Goal: Task Accomplishment & Management: Use online tool/utility

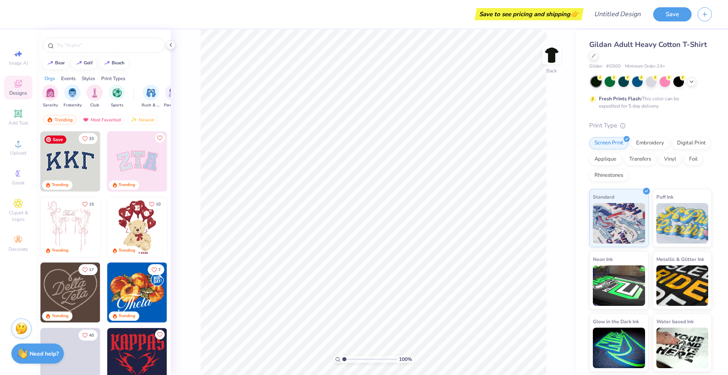
click at [72, 164] on img at bounding box center [70, 162] width 60 height 60
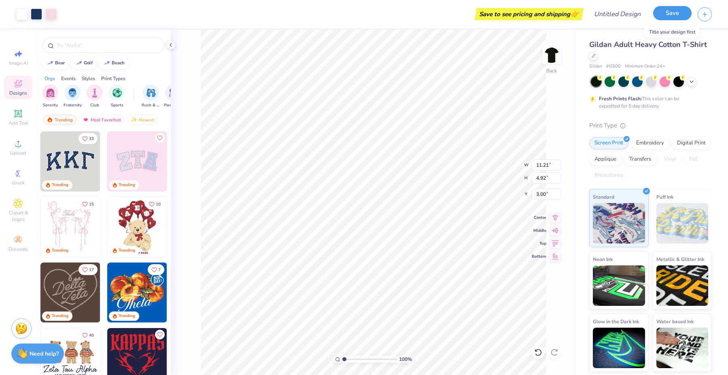
click at [665, 11] on button "Save" at bounding box center [672, 13] width 38 height 14
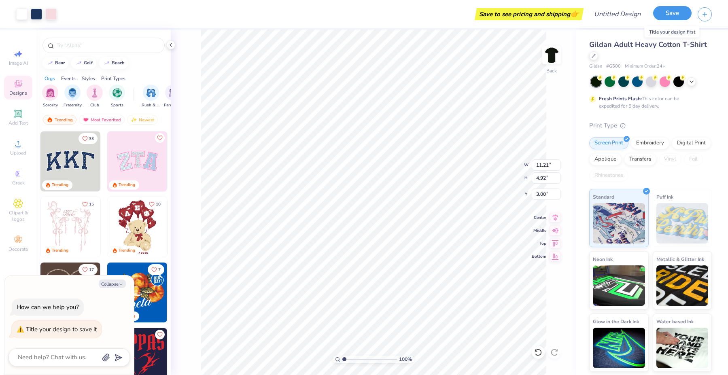
click at [679, 14] on button "Save" at bounding box center [672, 13] width 38 height 14
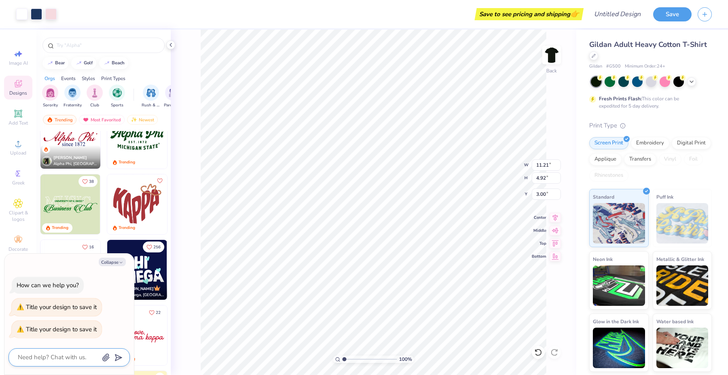
scroll to position [695, 0]
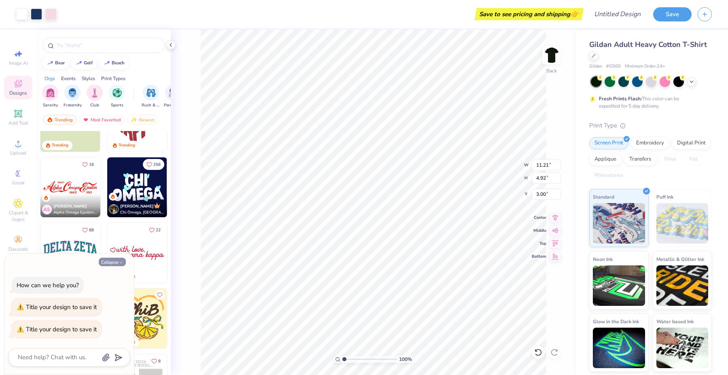
click at [111, 263] on button "Collapse" at bounding box center [112, 262] width 27 height 8
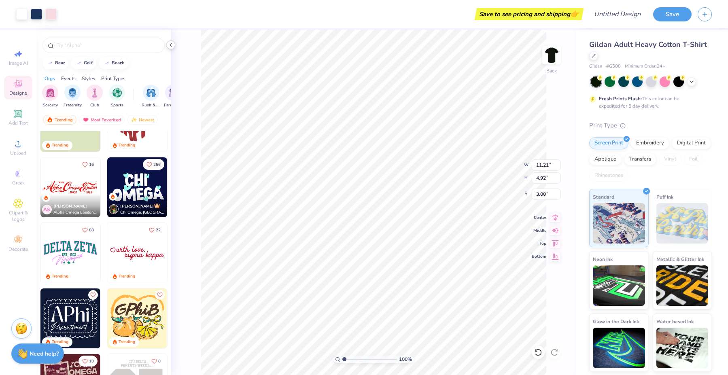
click at [172, 45] on icon at bounding box center [171, 45] width 6 height 6
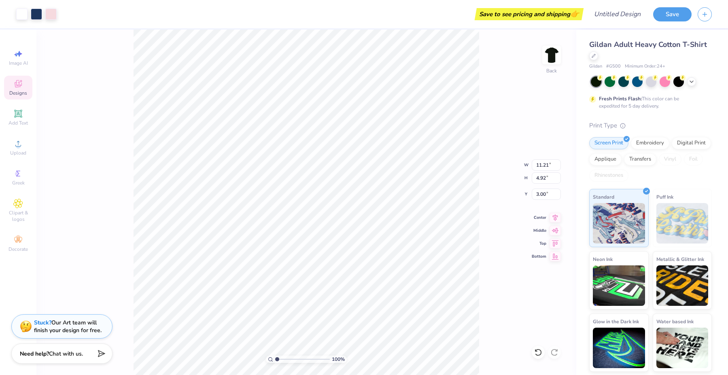
click at [643, 105] on div "Fresh Prints Flash: This color can be expedited for 5 day delivery." at bounding box center [649, 102] width 100 height 15
click at [644, 101] on div "Fresh Prints Flash: This color can be expedited for 5 day delivery." at bounding box center [649, 102] width 100 height 15
click at [565, 14] on div "Save to see pricing and shipping 👉" at bounding box center [529, 14] width 105 height 12
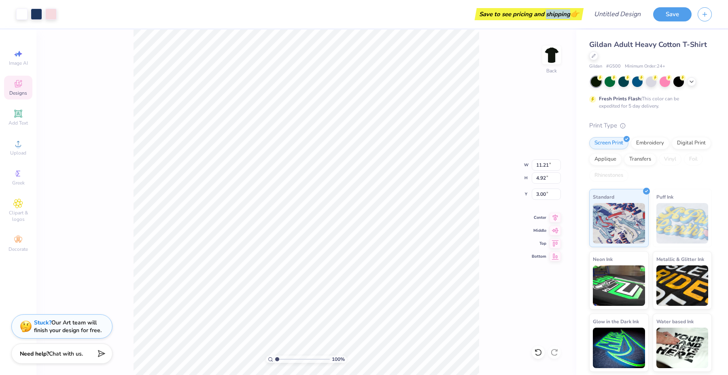
click at [565, 14] on div "Save to see pricing and shipping 👉" at bounding box center [529, 14] width 105 height 12
click at [678, 46] on span "Gildan Adult Heavy Cotton T-Shirt" at bounding box center [648, 45] width 118 height 10
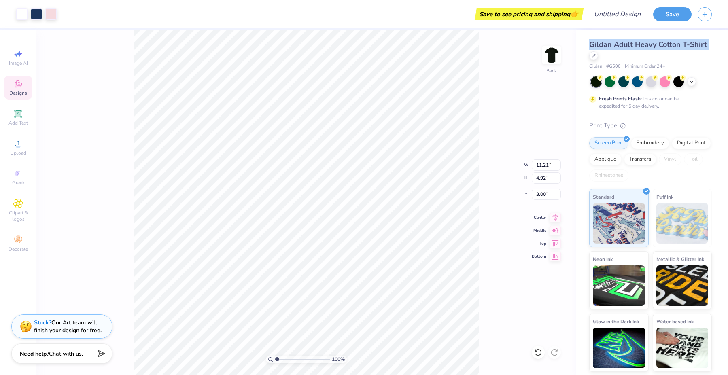
drag, startPoint x: 668, startPoint y: 42, endPoint x: 666, endPoint y: 37, distance: 5.1
click at [668, 42] on span "Gildan Adult Heavy Cotton T-Shirt" at bounding box center [648, 45] width 118 height 10
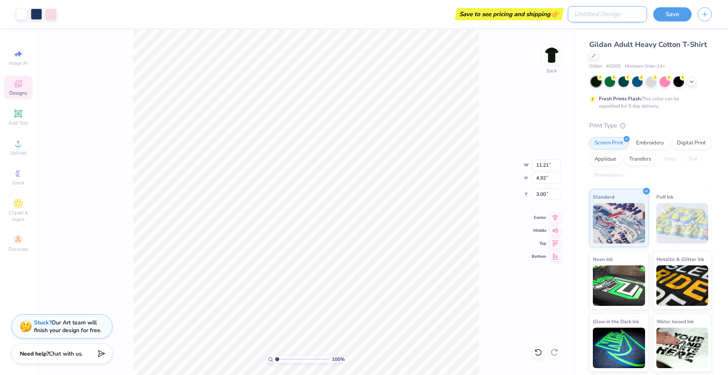
click at [617, 14] on input "Design Title" at bounding box center [607, 14] width 79 height 16
click at [682, 15] on button "Save" at bounding box center [672, 13] width 38 height 14
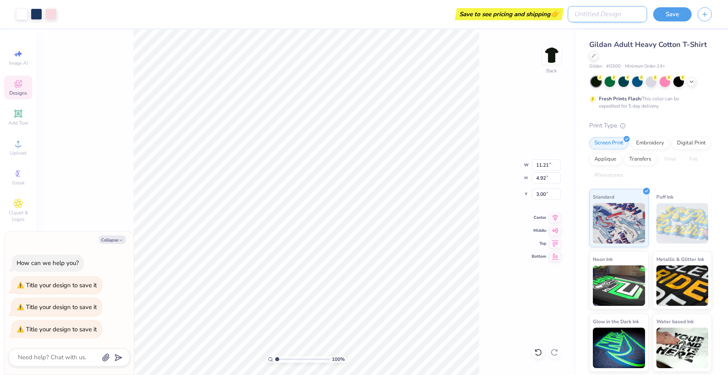
type textarea "x"
click at [624, 18] on input "Design Title" at bounding box center [607, 14] width 79 height 16
type input "T"
type textarea "x"
type input "Ti"
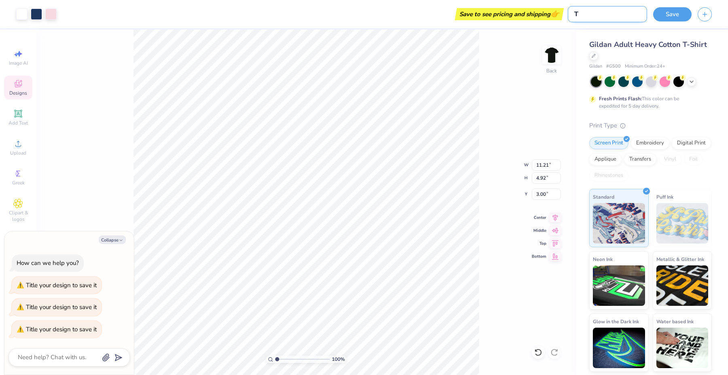
type textarea "x"
type input "Tit"
type textarea "x"
type input "Titl"
type textarea "x"
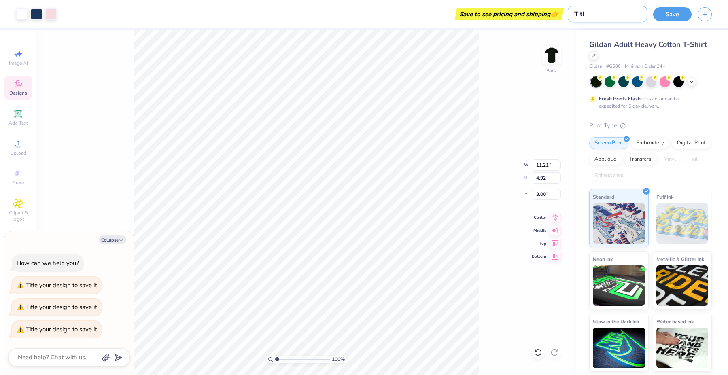
type input "Title"
type textarea "x"
type input "Title"
click at [670, 14] on button "Save" at bounding box center [672, 13] width 38 height 14
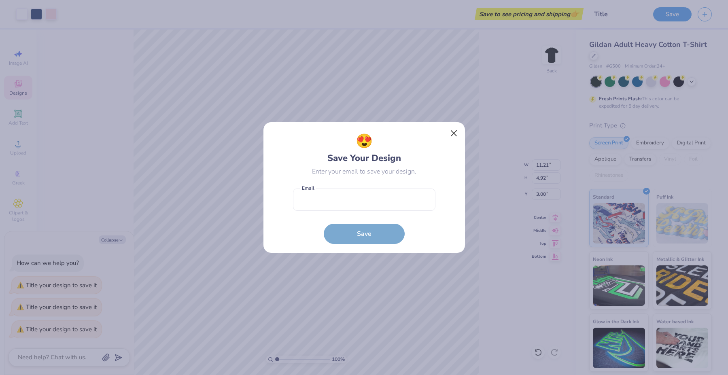
type textarea "x"
